Goal: Task Accomplishment & Management: Use online tool/utility

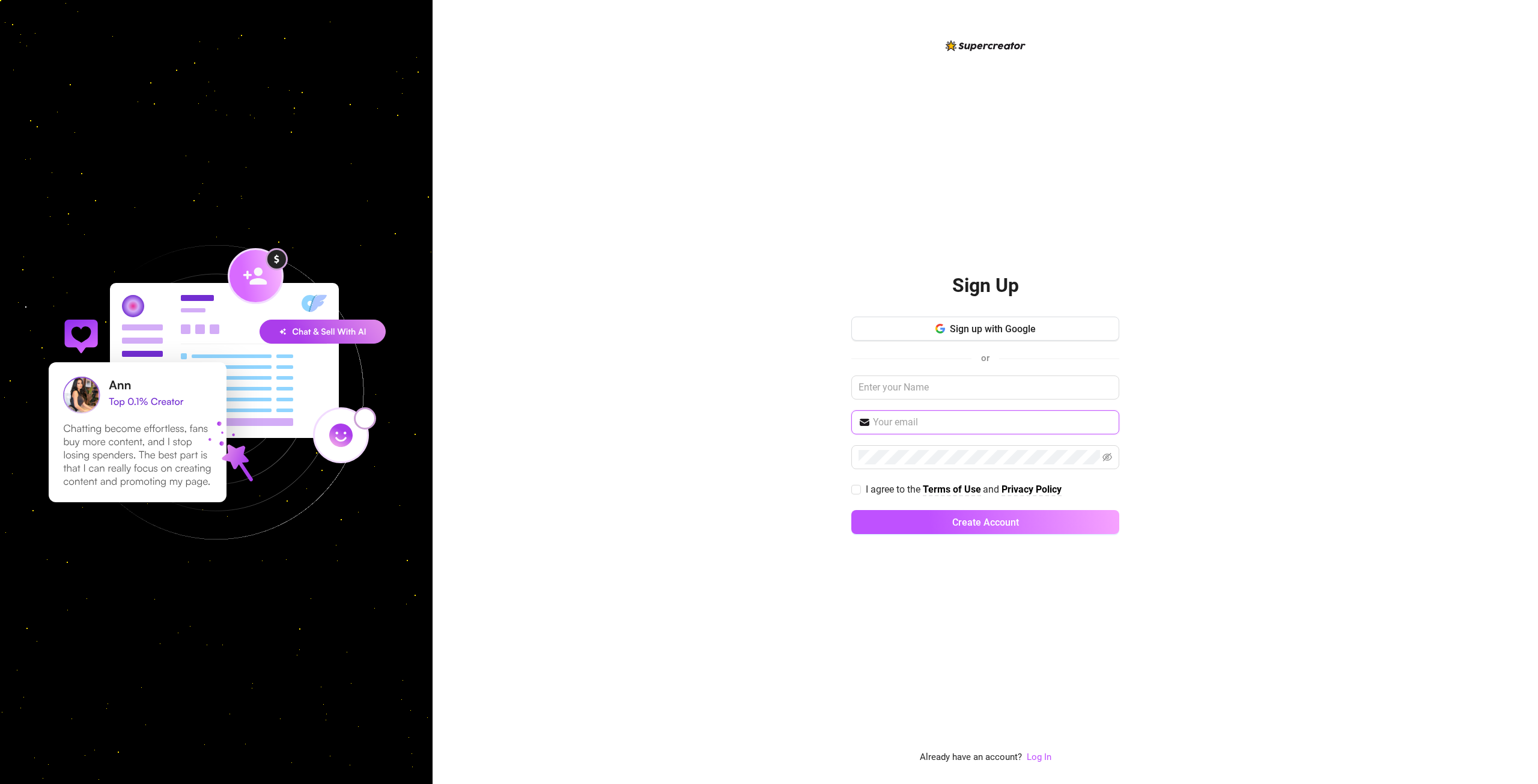
click at [948, 424] on input "text" at bounding box center [992, 422] width 239 height 15
click at [974, 383] on input "text" at bounding box center [985, 387] width 268 height 24
click at [1255, 349] on div "Sign Up Sign up with Google or I agree to the Terms of Use and Privacy Policy C…" at bounding box center [985, 392] width 1105 height 784
click at [956, 383] on input "text" at bounding box center [985, 387] width 268 height 24
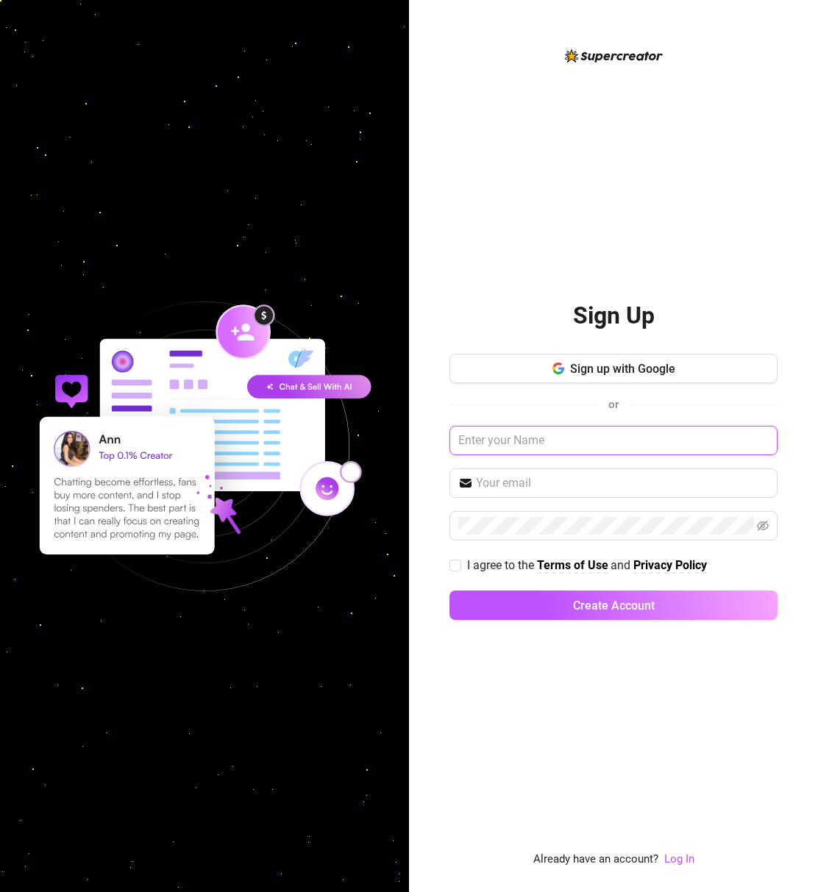
click at [573, 443] on input "text" at bounding box center [613, 440] width 328 height 29
click at [456, 565] on input "I agree to the Terms of Use and Privacy Policy" at bounding box center [454, 565] width 10 height 10
checkbox input "true"
click at [685, 861] on link "Log In" at bounding box center [679, 858] width 30 height 13
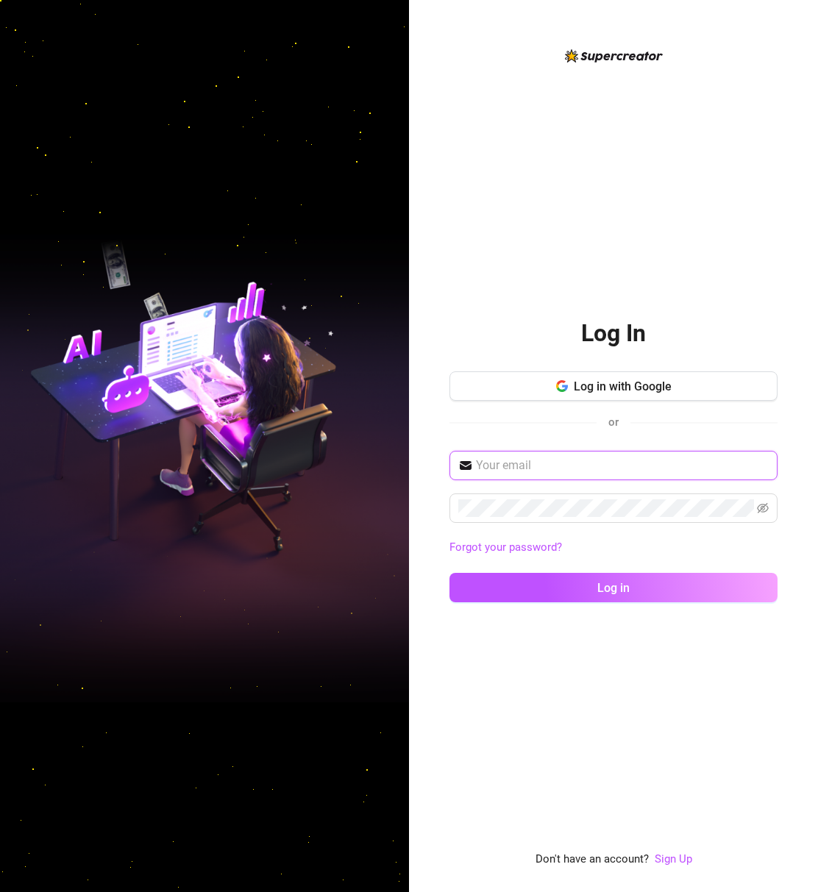
click at [575, 466] on input "text" at bounding box center [622, 466] width 293 height 18
type input "[EMAIL_ADDRESS][DOMAIN_NAME]"
click at [449, 573] on button "Log in" at bounding box center [613, 587] width 328 height 29
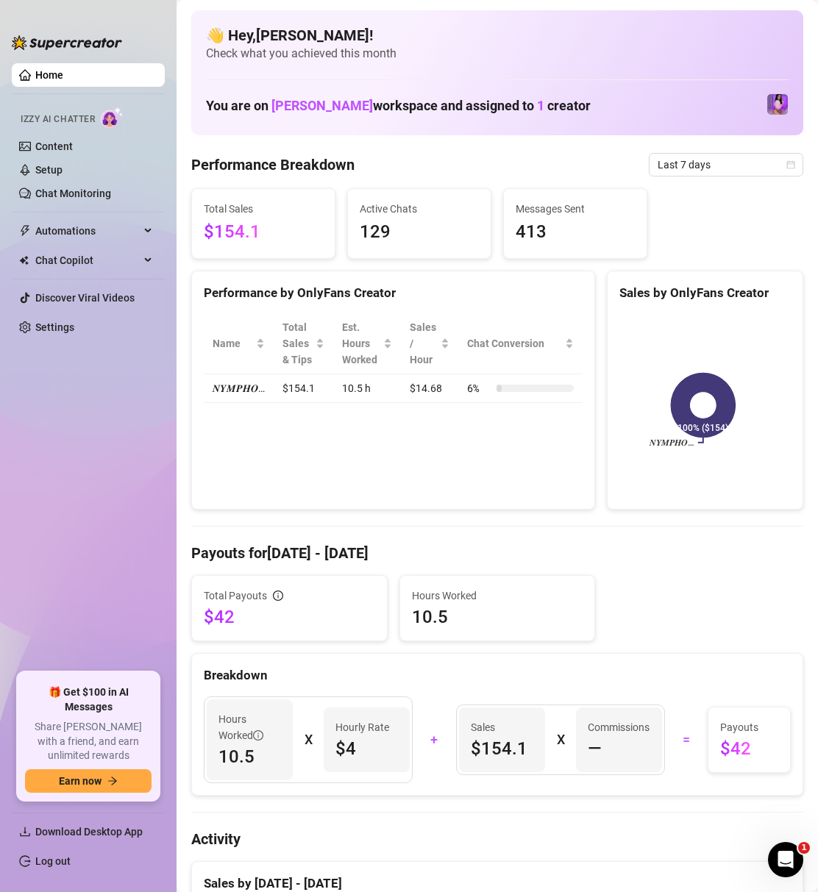
click at [363, 160] on div "Performance Breakdown Last 7 days" at bounding box center [497, 165] width 612 height 24
click at [46, 323] on link "Settings" at bounding box center [54, 327] width 39 height 12
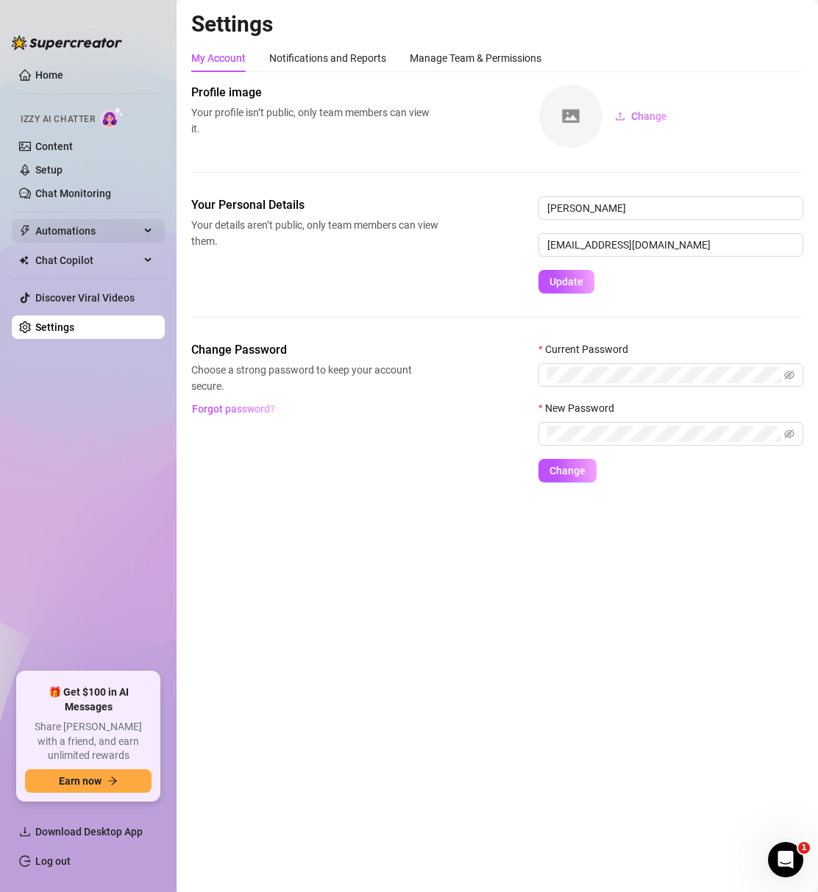
click at [113, 235] on span "Automations" at bounding box center [87, 231] width 104 height 24
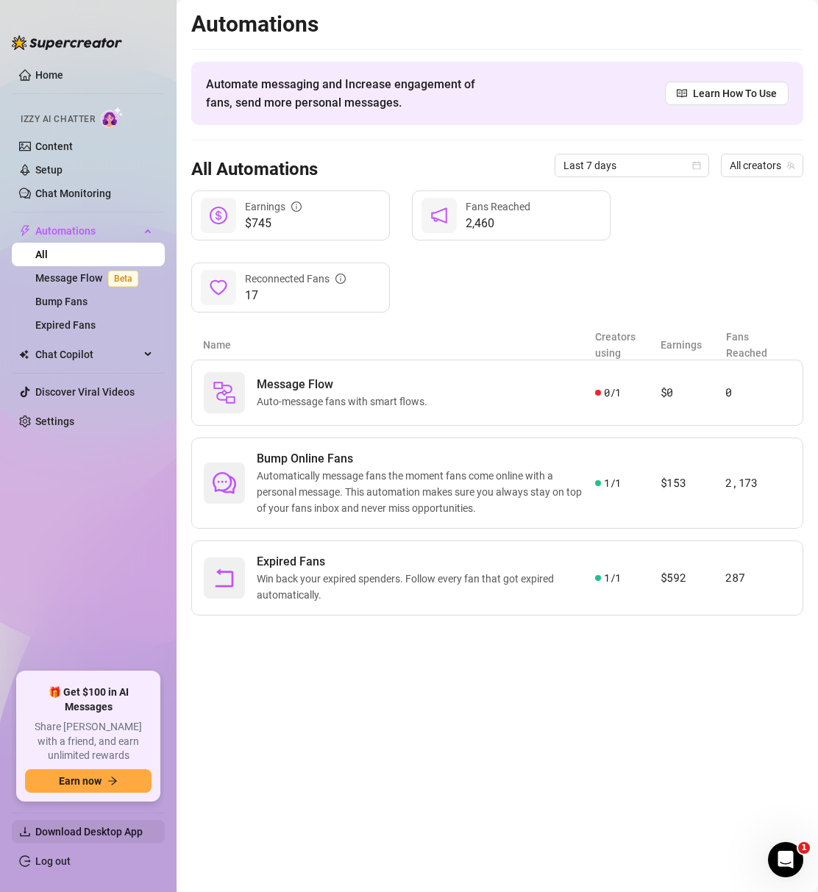
click at [99, 833] on span "Download Desktop App" at bounding box center [88, 832] width 107 height 12
